Goal: Transaction & Acquisition: Purchase product/service

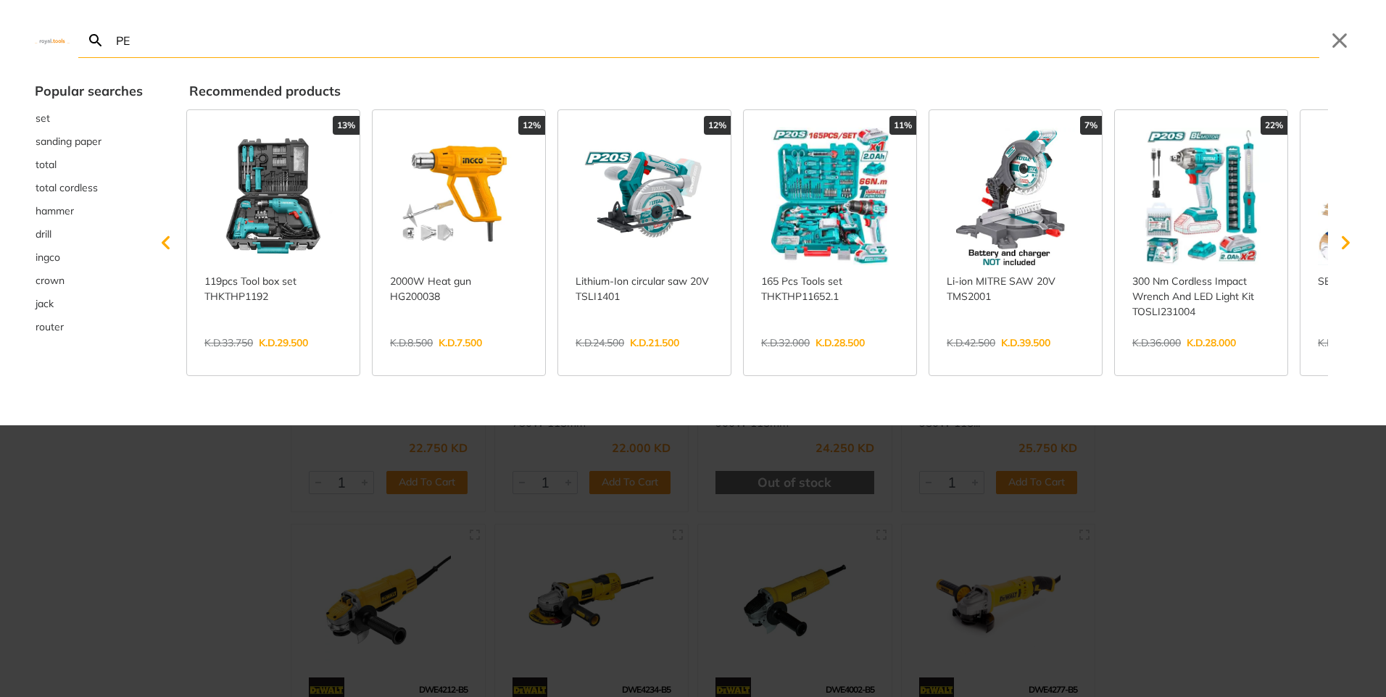
type input "PEN"
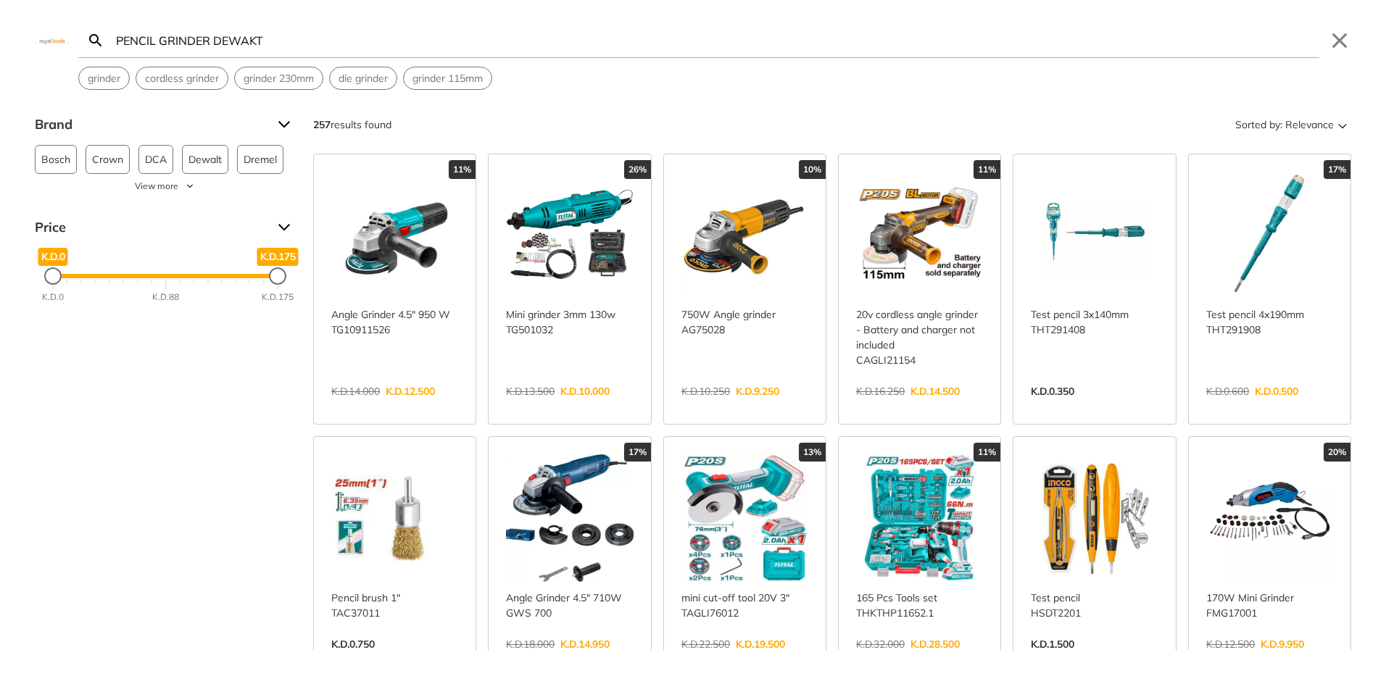
type input "PENCIL GRINDER DEWAKT"
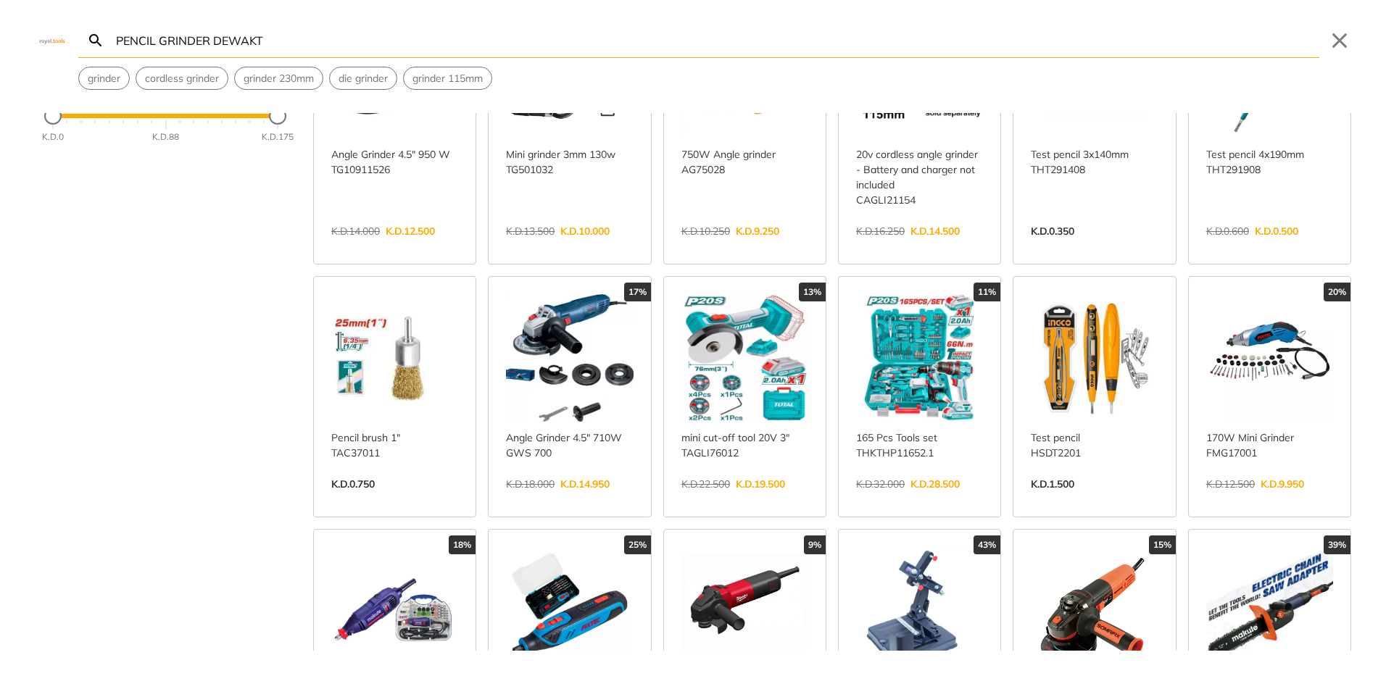
scroll to position [290, 0]
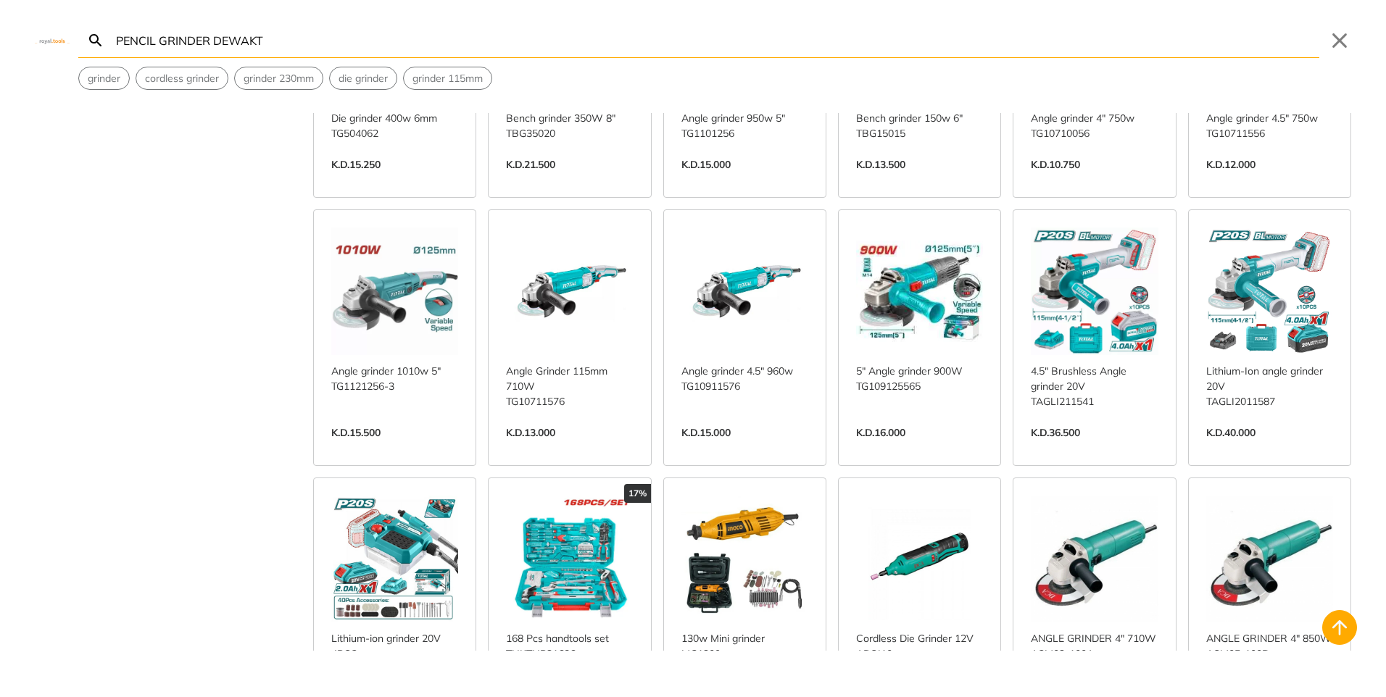
scroll to position [1087, 0]
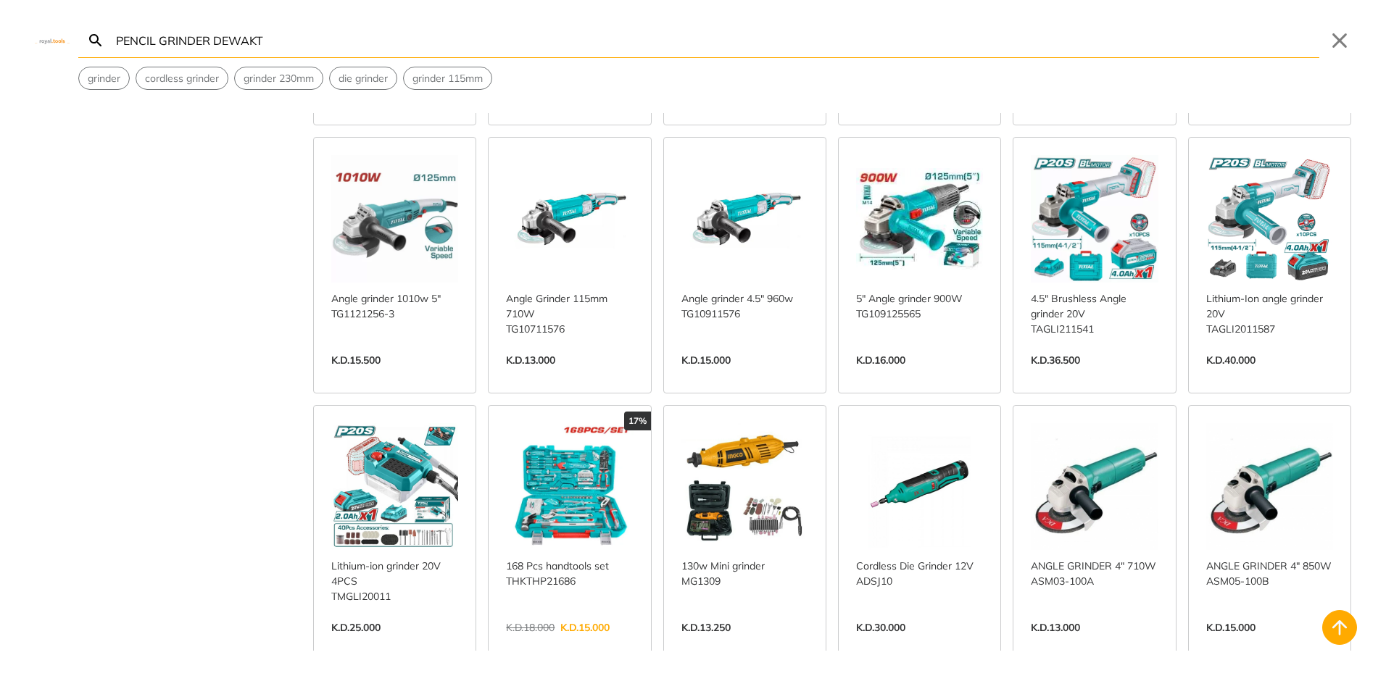
drag, startPoint x: 436, startPoint y: 49, endPoint x: 72, endPoint y: 44, distance: 363.2
click at [72, 44] on div "PENCIL GRINDER DEWAKT Search Submit Close grinder cordless grinder grinder 230m…" at bounding box center [693, 45] width 1386 height 90
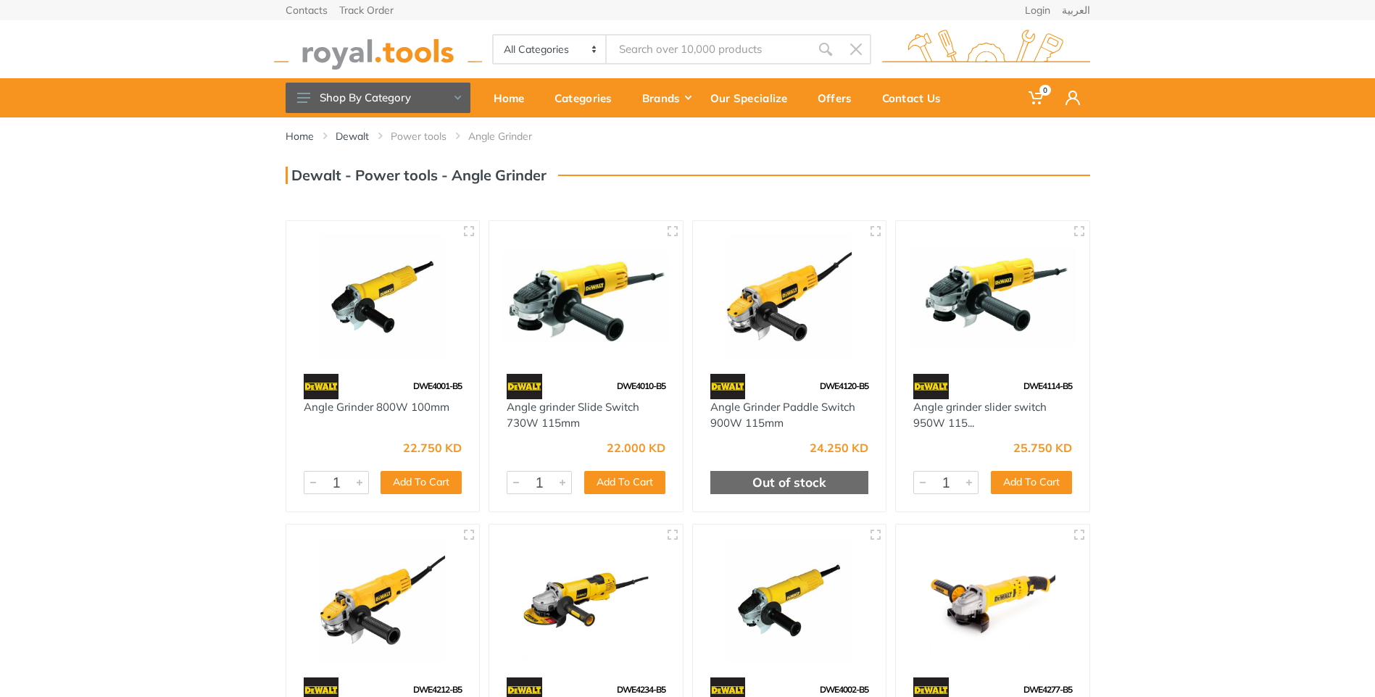
click at [1186, 407] on div "Home Dewalt Power tools Angle Grinder" at bounding box center [687, 636] width 1375 height 1039
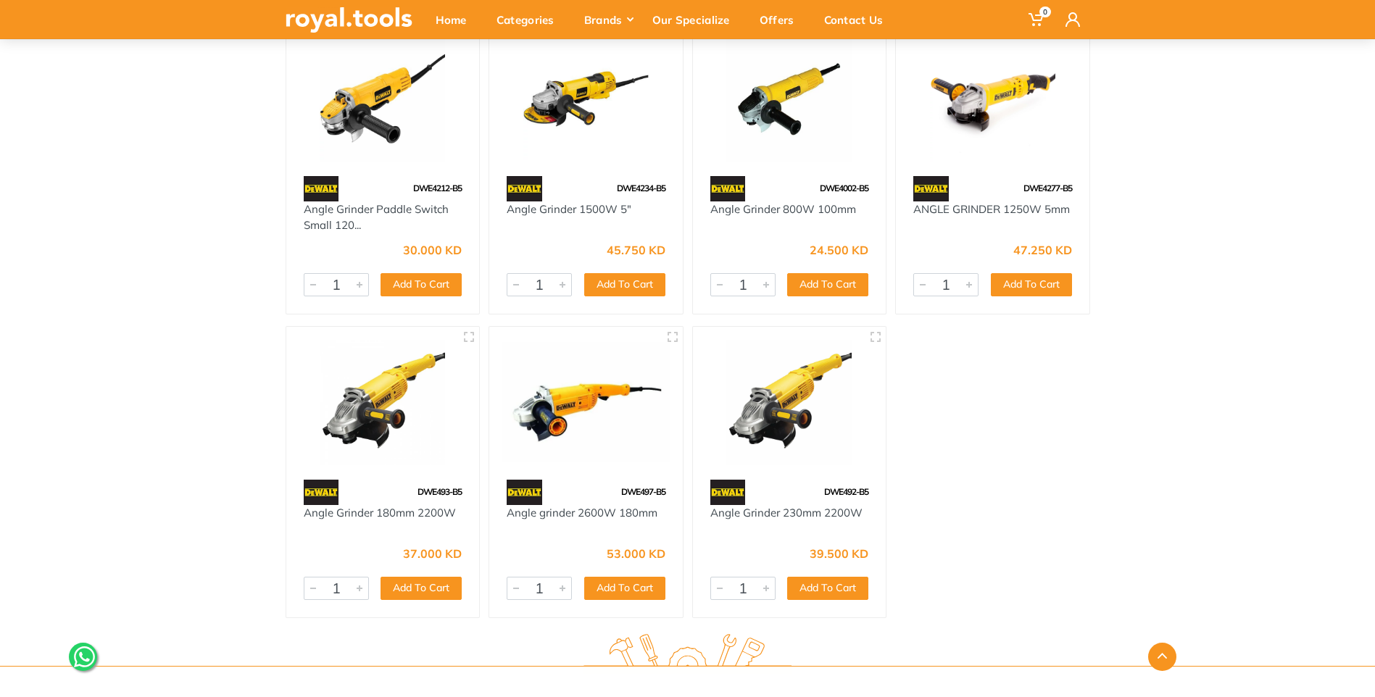
scroll to position [507, 0]
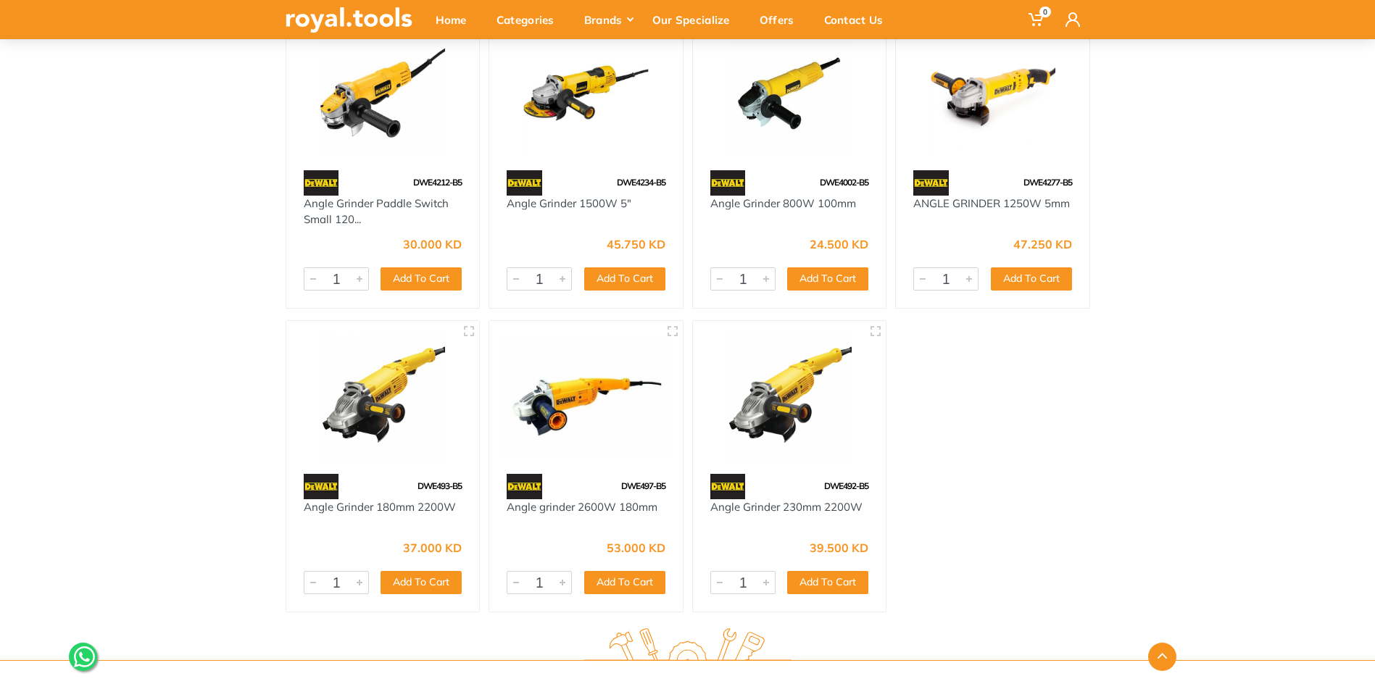
scroll to position [507, 0]
